Goal: Information Seeking & Learning: Learn about a topic

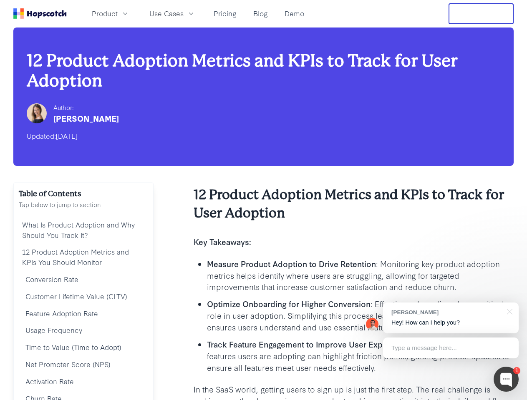
click at [263, 200] on h2 "12 Product Adoption Metrics and KPIs to Track for User Adoption" at bounding box center [353, 204] width 320 height 37
click at [118, 13] on span "Product" at bounding box center [105, 13] width 26 height 10
click at [183, 13] on span "Use Cases" at bounding box center [166, 13] width 34 height 10
click at [481, 14] on button "Free Trial" at bounding box center [480, 13] width 65 height 21
click at [84, 113] on div "[PERSON_NAME]" at bounding box center [85, 119] width 65 height 12
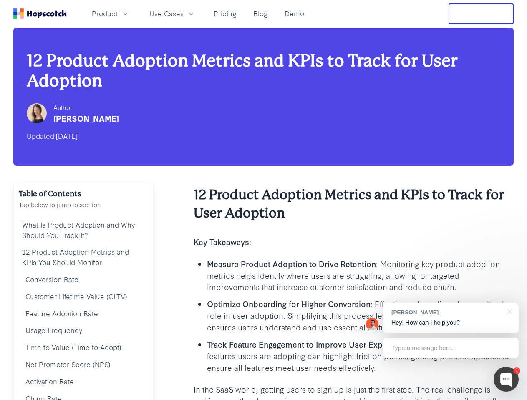
click at [506, 379] on div at bounding box center [505, 379] width 25 height 25
click at [450, 318] on div "[PERSON_NAME] Hey! How can I help you?" at bounding box center [451, 318] width 136 height 31
click at [508, 311] on div at bounding box center [440, 228] width 156 height 278
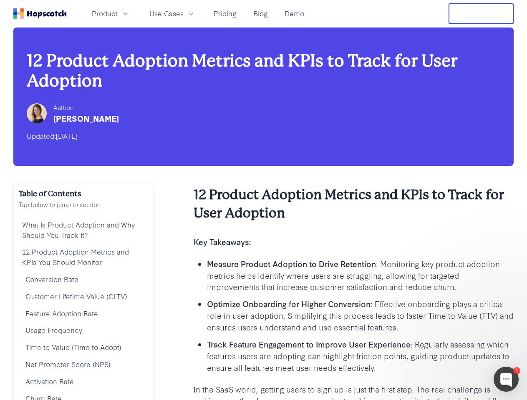
click at [450, 348] on div at bounding box center [440, 284] width 156 height 166
